Goal: Task Accomplishment & Management: Use online tool/utility

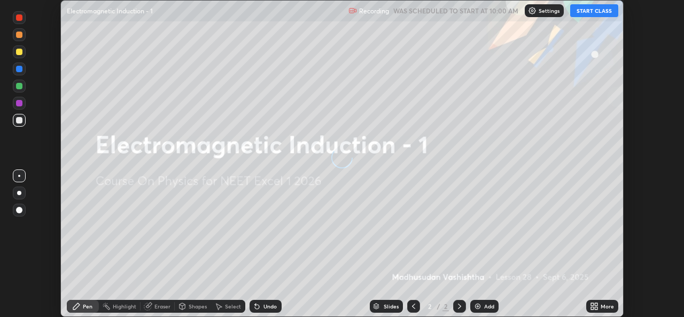
scroll to position [317, 683]
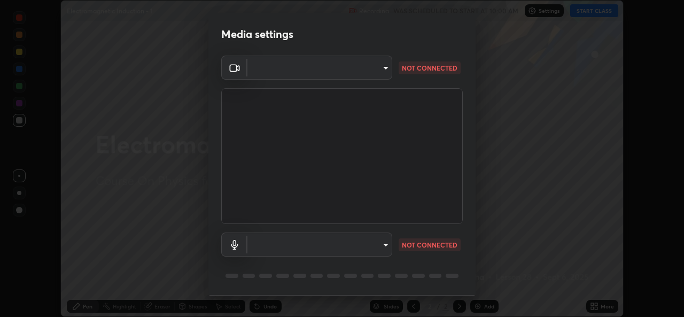
type input "b4951f90531da0d842cdcd629816b7b2be3c5c01230d926a2f210d32d9644bff"
type input "99848f2a9d109760ec62b66e2f255c73a791916cfc686045695a6d5e2156f403"
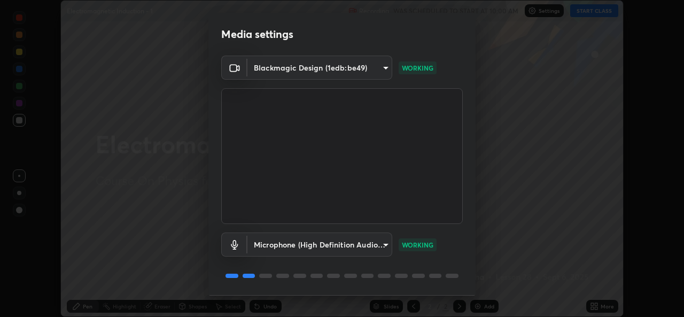
scroll to position [34, 0]
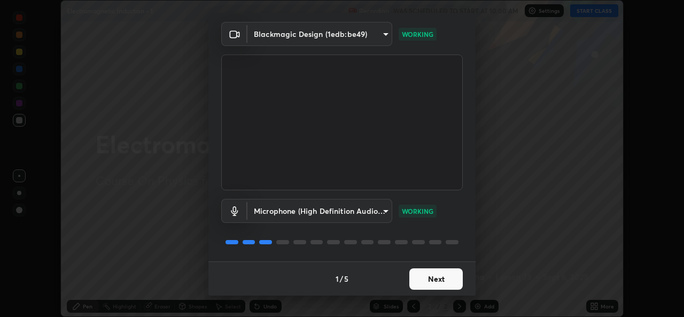
click at [436, 270] on button "Next" at bounding box center [435, 278] width 53 height 21
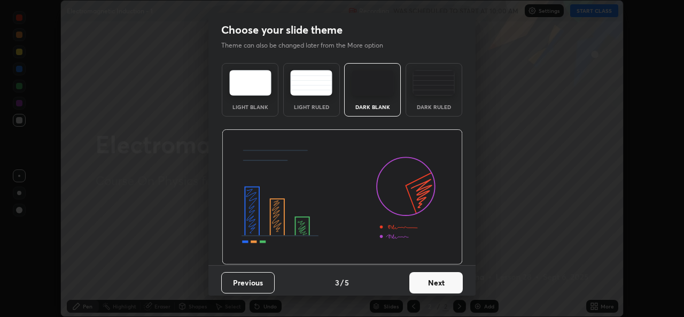
click at [434, 275] on button "Next" at bounding box center [435, 282] width 53 height 21
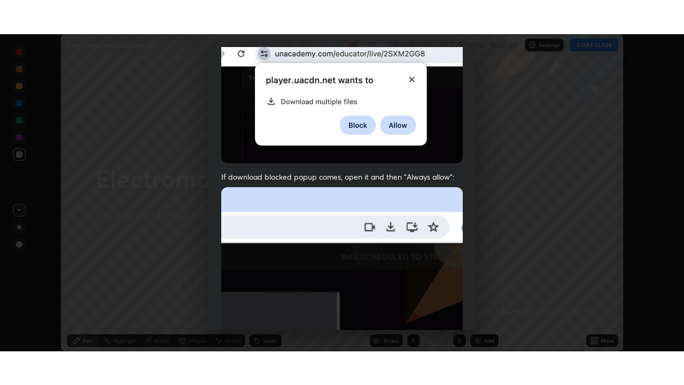
scroll to position [252, 0]
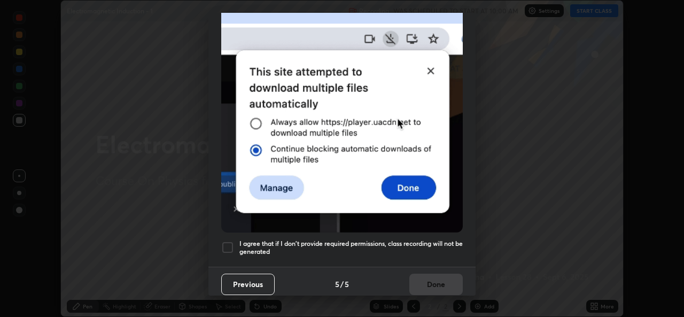
click at [430, 239] on h5 "I agree that if I don't provide required permissions, class recording will not …" at bounding box center [350, 247] width 223 height 17
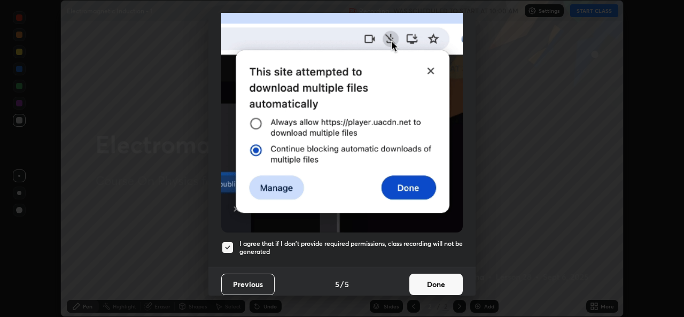
click at [429, 275] on button "Done" at bounding box center [435, 284] width 53 height 21
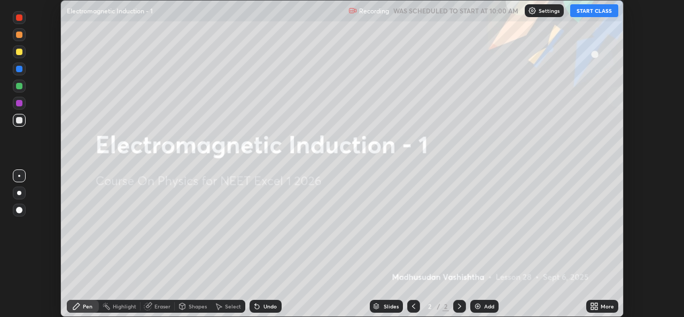
click at [595, 9] on button "START CLASS" at bounding box center [594, 10] width 48 height 13
click at [488, 308] on div "Add" at bounding box center [489, 305] width 10 height 5
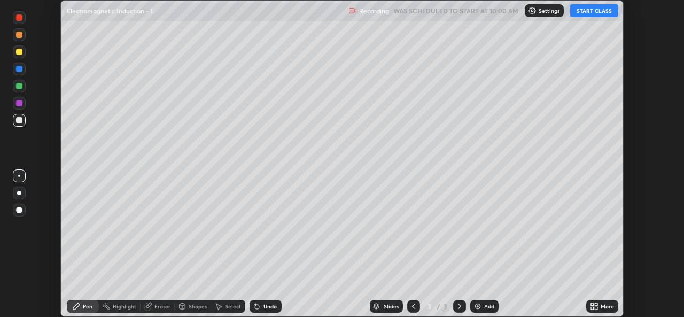
click at [596, 304] on icon at bounding box center [596, 304] width 3 height 3
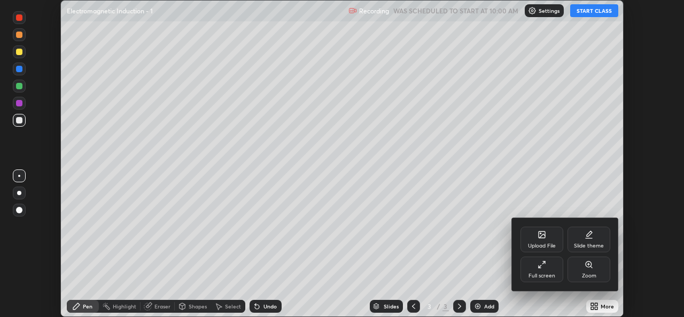
click at [537, 271] on div "Full screen" at bounding box center [541, 269] width 43 height 26
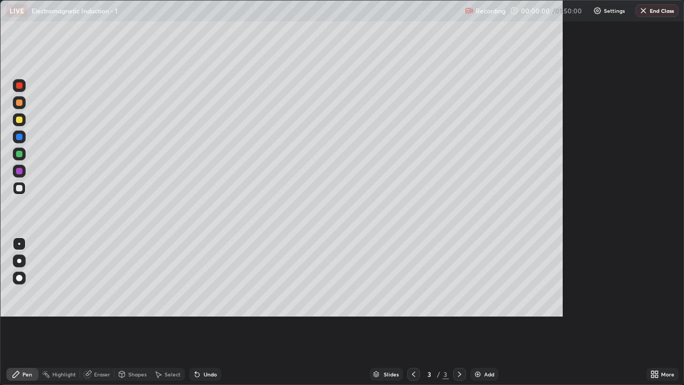
scroll to position [385, 684]
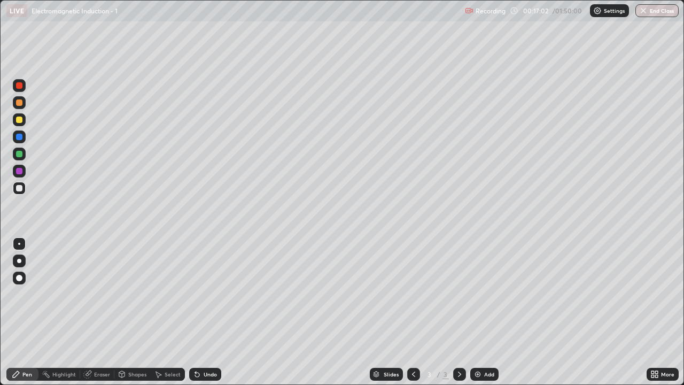
click at [105, 316] on div "Eraser" at bounding box center [102, 373] width 16 height 5
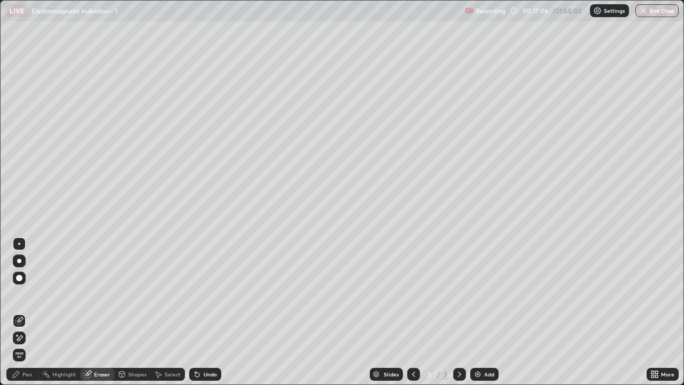
click at [27, 316] on div "Pen" at bounding box center [27, 373] width 10 height 5
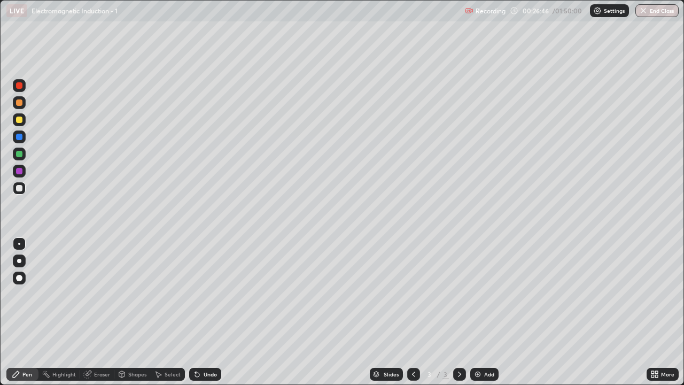
click at [483, 316] on div "Add" at bounding box center [484, 374] width 28 height 13
click at [100, 316] on div "Eraser" at bounding box center [97, 374] width 34 height 13
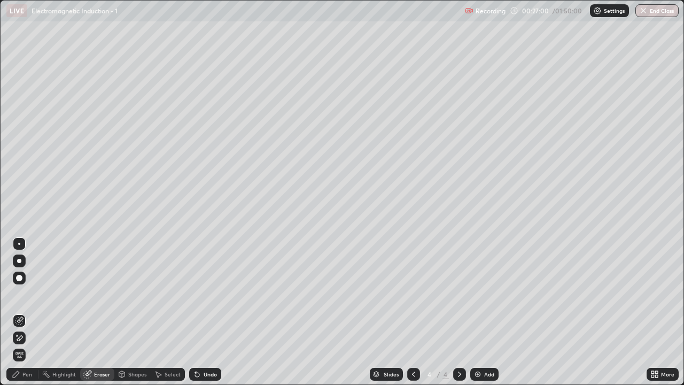
click at [27, 316] on div "Pen" at bounding box center [27, 373] width 10 height 5
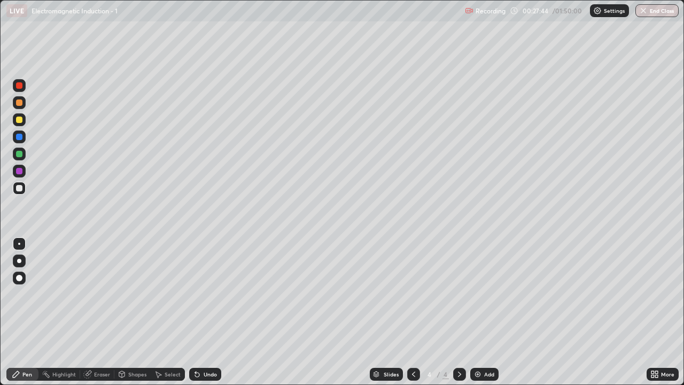
click at [412, 316] on icon at bounding box center [413, 374] width 9 height 9
click at [459, 316] on icon at bounding box center [459, 374] width 9 height 9
click at [415, 316] on div at bounding box center [413, 374] width 13 height 13
click at [458, 316] on icon at bounding box center [459, 374] width 9 height 9
click at [412, 316] on icon at bounding box center [413, 374] width 9 height 9
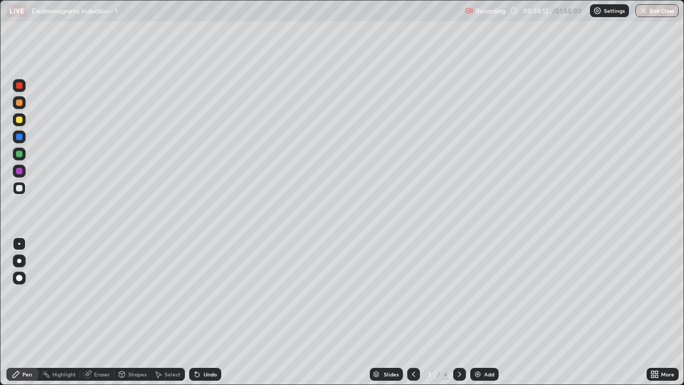
click at [458, 316] on icon at bounding box center [459, 374] width 9 height 9
click at [477, 316] on div "Add" at bounding box center [484, 374] width 28 height 13
click at [414, 316] on icon at bounding box center [413, 374] width 9 height 9
click at [414, 316] on icon at bounding box center [413, 373] width 3 height 5
click at [91, 316] on icon at bounding box center [87, 374] width 9 height 9
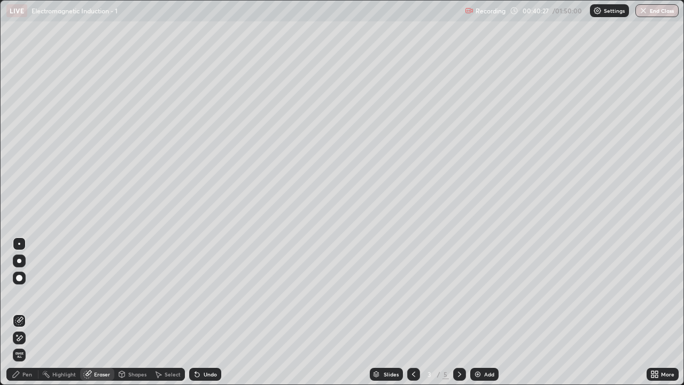
click at [29, 316] on div "Pen" at bounding box center [27, 373] width 10 height 5
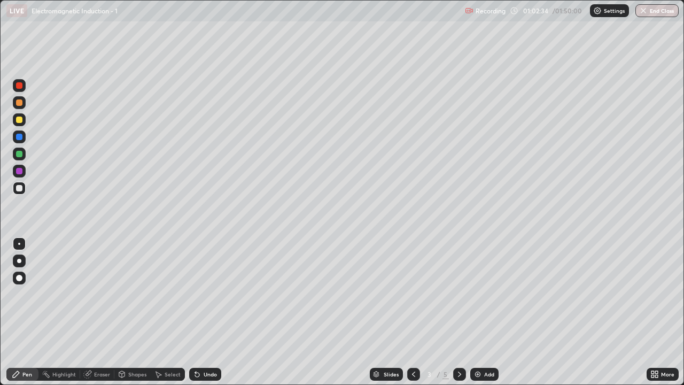
click at [458, 316] on icon at bounding box center [459, 374] width 9 height 9
click at [479, 316] on img at bounding box center [477, 374] width 9 height 9
click at [106, 316] on div "Eraser" at bounding box center [102, 373] width 16 height 5
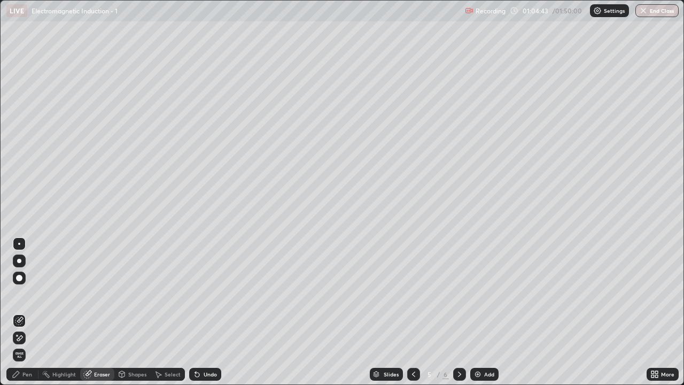
click at [29, 316] on div "Pen" at bounding box center [22, 374] width 32 height 13
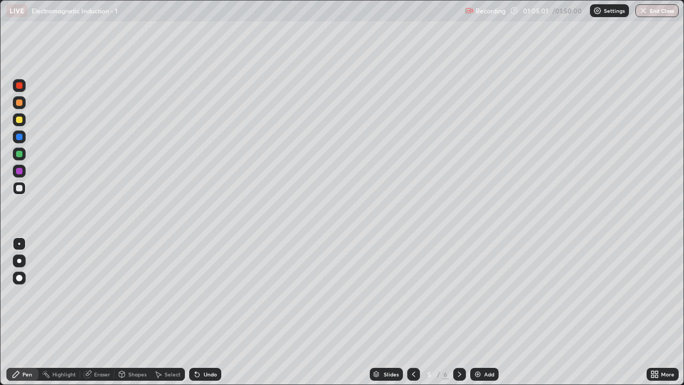
click at [0, 213] on div "Setting up your live class" at bounding box center [342, 192] width 684 height 385
click at [458, 316] on icon at bounding box center [459, 374] width 9 height 9
click at [415, 316] on div at bounding box center [413, 374] width 13 height 13
click at [458, 316] on icon at bounding box center [459, 374] width 9 height 9
click at [479, 316] on img at bounding box center [477, 374] width 9 height 9
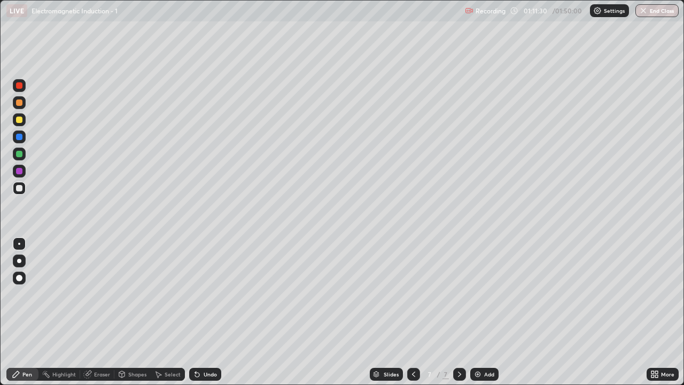
click at [104, 316] on div "Eraser" at bounding box center [102, 373] width 16 height 5
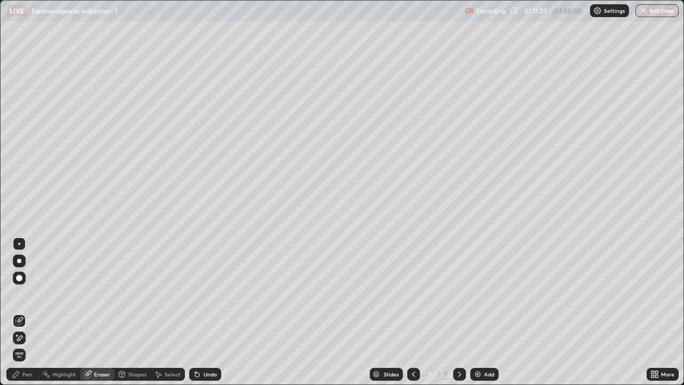
click at [30, 316] on div "Pen" at bounding box center [22, 374] width 32 height 13
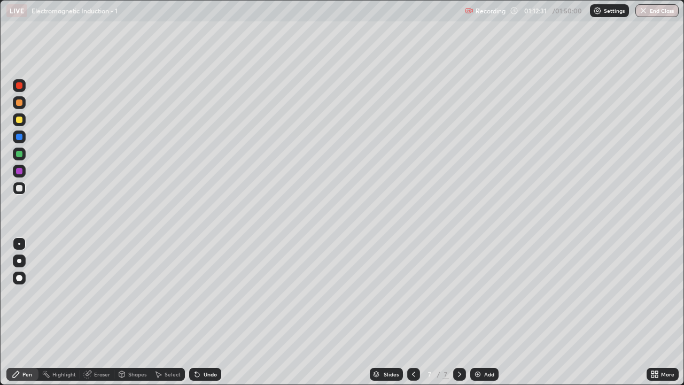
click at [477, 316] on img at bounding box center [477, 374] width 9 height 9
click at [103, 316] on div "Eraser" at bounding box center [102, 373] width 16 height 5
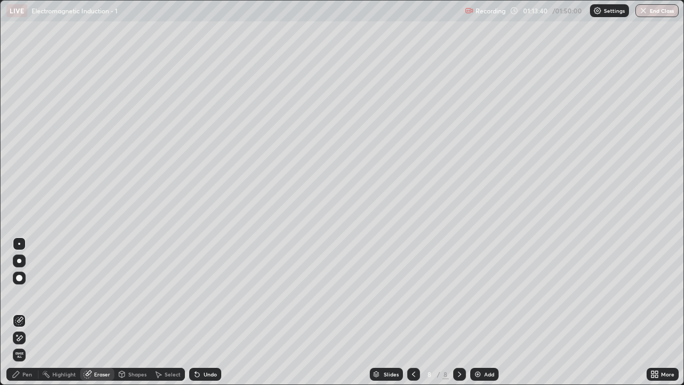
click at [27, 316] on div "Pen" at bounding box center [27, 373] width 10 height 5
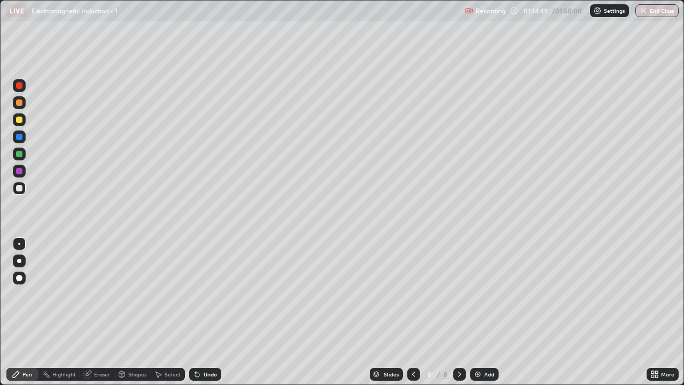
click at [110, 316] on div "Eraser" at bounding box center [97, 374] width 34 height 13
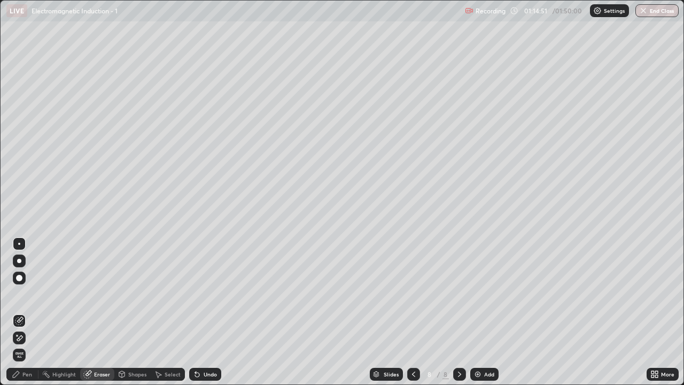
click at [24, 316] on div "Pen" at bounding box center [27, 373] width 10 height 5
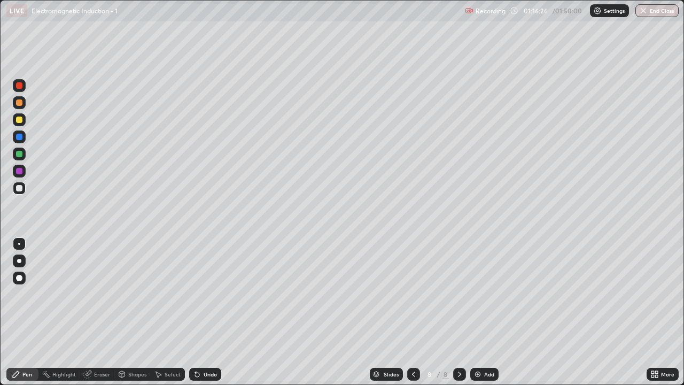
click at [103, 316] on div "Eraser" at bounding box center [102, 373] width 16 height 5
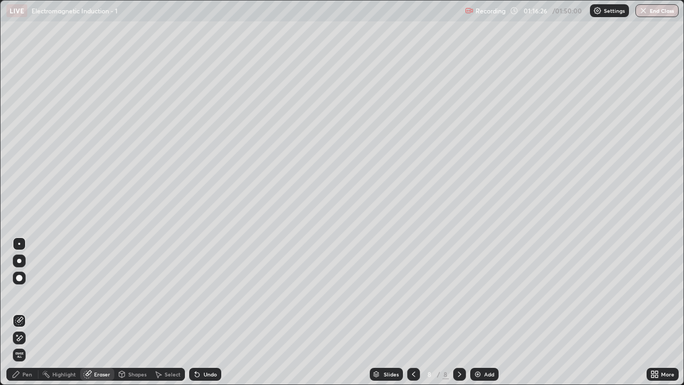
click at [19, 316] on icon at bounding box center [16, 374] width 9 height 9
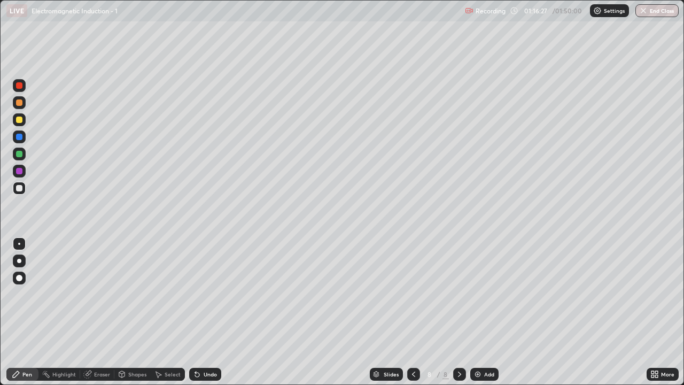
click at [27, 316] on div "Pen" at bounding box center [22, 374] width 32 height 13
click at [457, 316] on icon at bounding box center [459, 374] width 9 height 9
click at [489, 316] on div "Add" at bounding box center [489, 373] width 10 height 5
click at [417, 316] on div at bounding box center [413, 374] width 13 height 13
click at [413, 316] on icon at bounding box center [413, 374] width 9 height 9
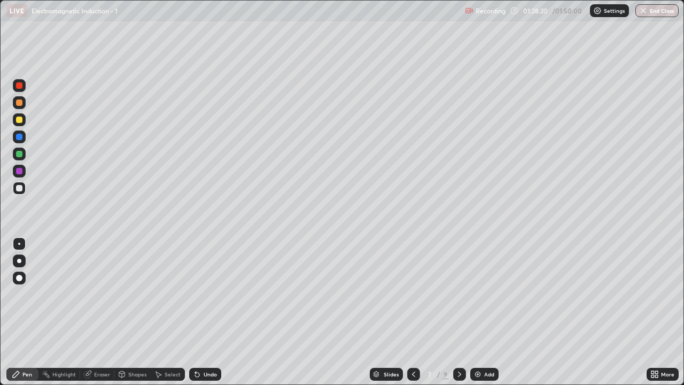
click at [411, 316] on icon at bounding box center [413, 374] width 9 height 9
click at [412, 316] on icon at bounding box center [413, 374] width 9 height 9
click at [411, 316] on icon at bounding box center [413, 374] width 9 height 9
click at [414, 316] on icon at bounding box center [413, 374] width 9 height 9
click at [458, 316] on icon at bounding box center [459, 374] width 9 height 9
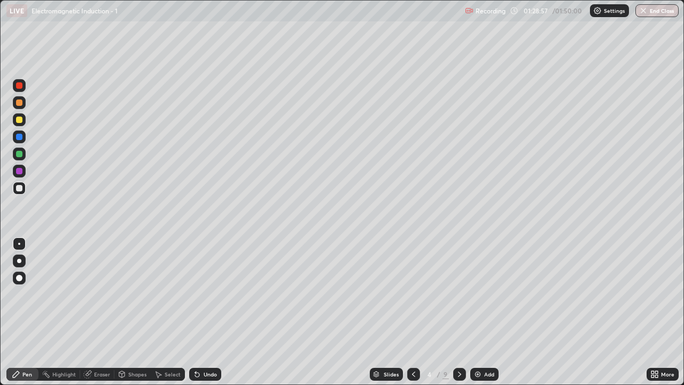
click at [458, 316] on icon at bounding box center [459, 374] width 9 height 9
click at [412, 316] on icon at bounding box center [413, 374] width 9 height 9
click at [458, 316] on div at bounding box center [459, 374] width 13 height 13
click at [458, 316] on icon at bounding box center [459, 374] width 9 height 9
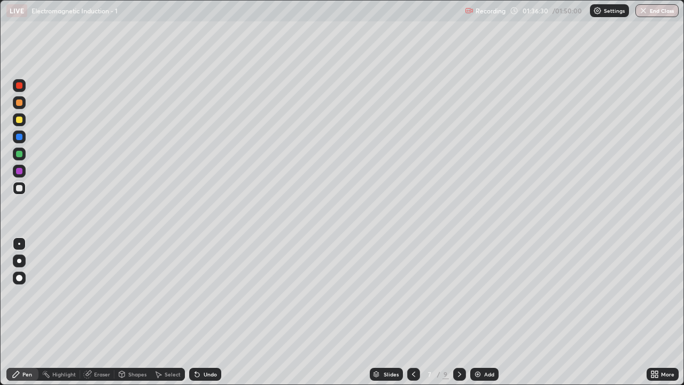
click at [459, 316] on div at bounding box center [459, 374] width 13 height 13
click at [68, 316] on div "Highlight" at bounding box center [64, 373] width 24 height 5
click at [98, 316] on div "Eraser" at bounding box center [102, 373] width 16 height 5
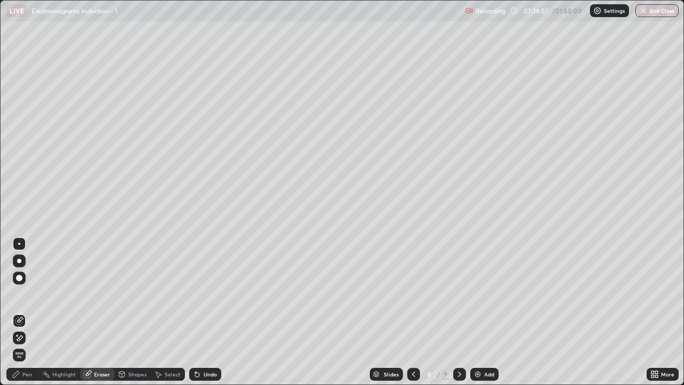
click at [32, 316] on div "Pen" at bounding box center [22, 374] width 32 height 13
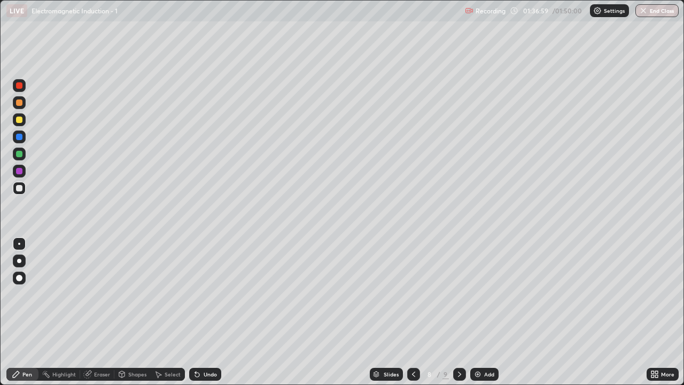
click at [100, 316] on div "Eraser" at bounding box center [102, 373] width 16 height 5
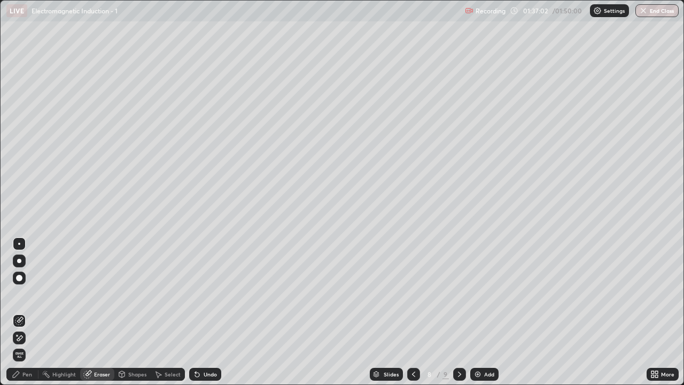
click at [28, 316] on div "Pen" at bounding box center [27, 373] width 10 height 5
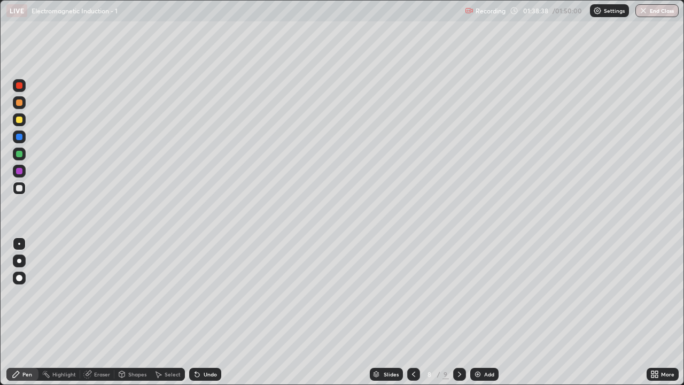
click at [457, 316] on icon at bounding box center [459, 374] width 9 height 9
click at [657, 12] on button "End Class" at bounding box center [656, 10] width 43 height 13
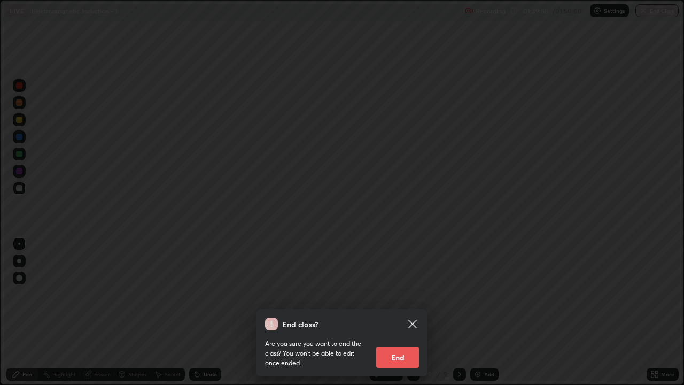
click at [399, 316] on button "End" at bounding box center [397, 356] width 43 height 21
